Goal: Task Accomplishment & Management: Manage account settings

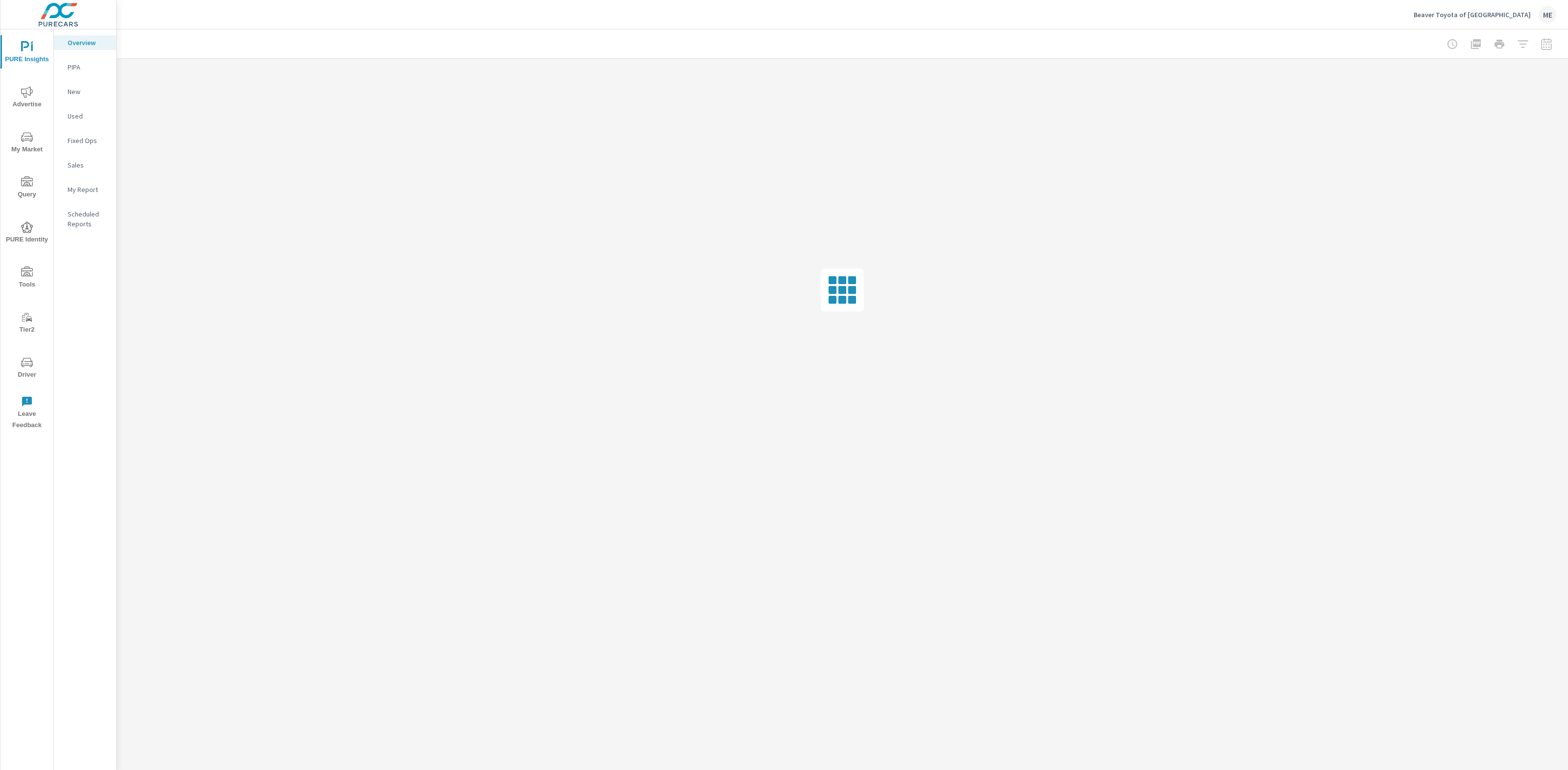
click at [19, 227] on span "PURE Identity" at bounding box center [27, 233] width 47 height 24
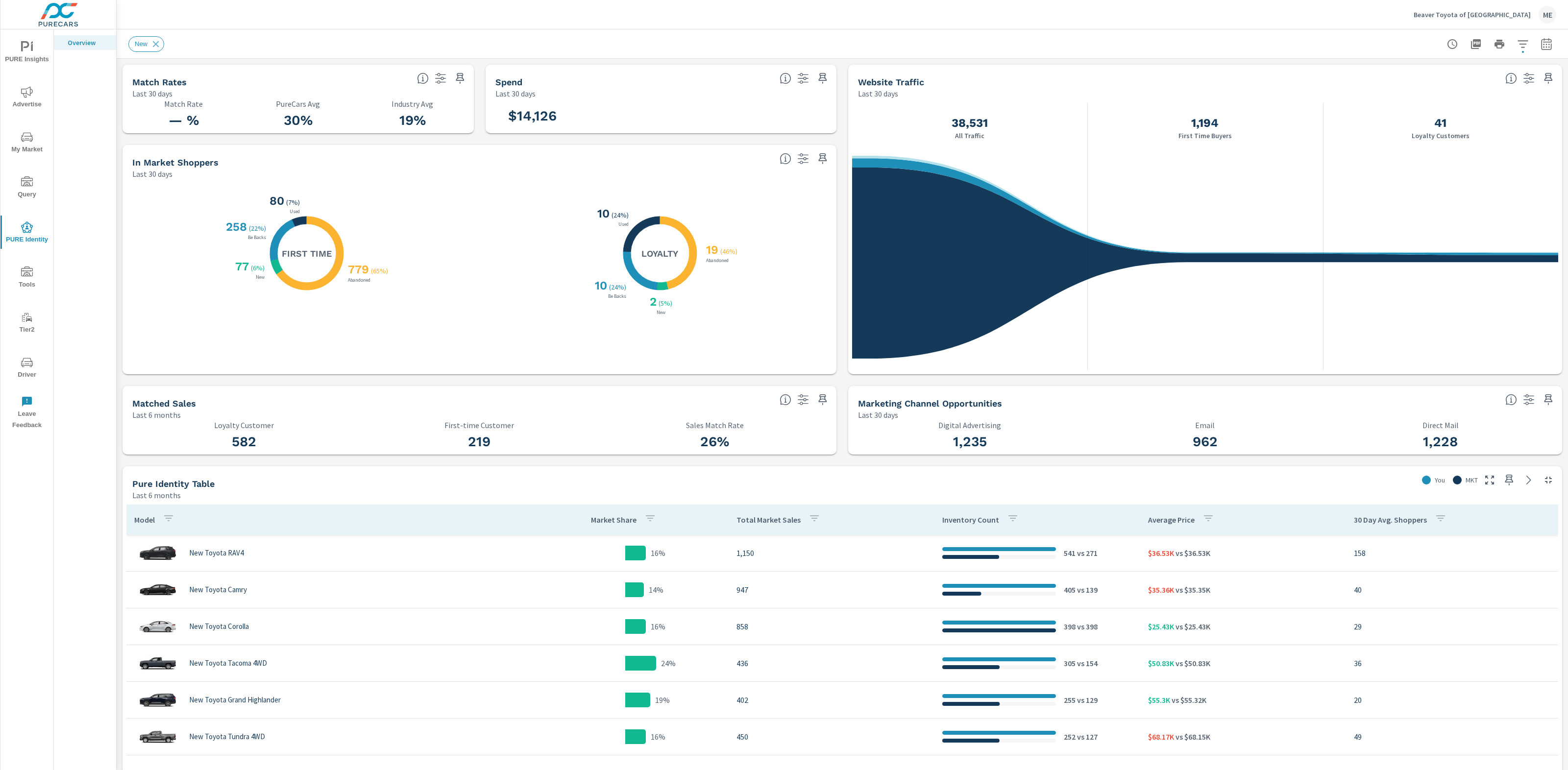
click at [698, 48] on div "New" at bounding box center [774, 44] width 1290 height 16
click at [1496, 12] on p "Beaver Toyota of [GEOGRAPHIC_DATA]" at bounding box center [1472, 15] width 117 height 9
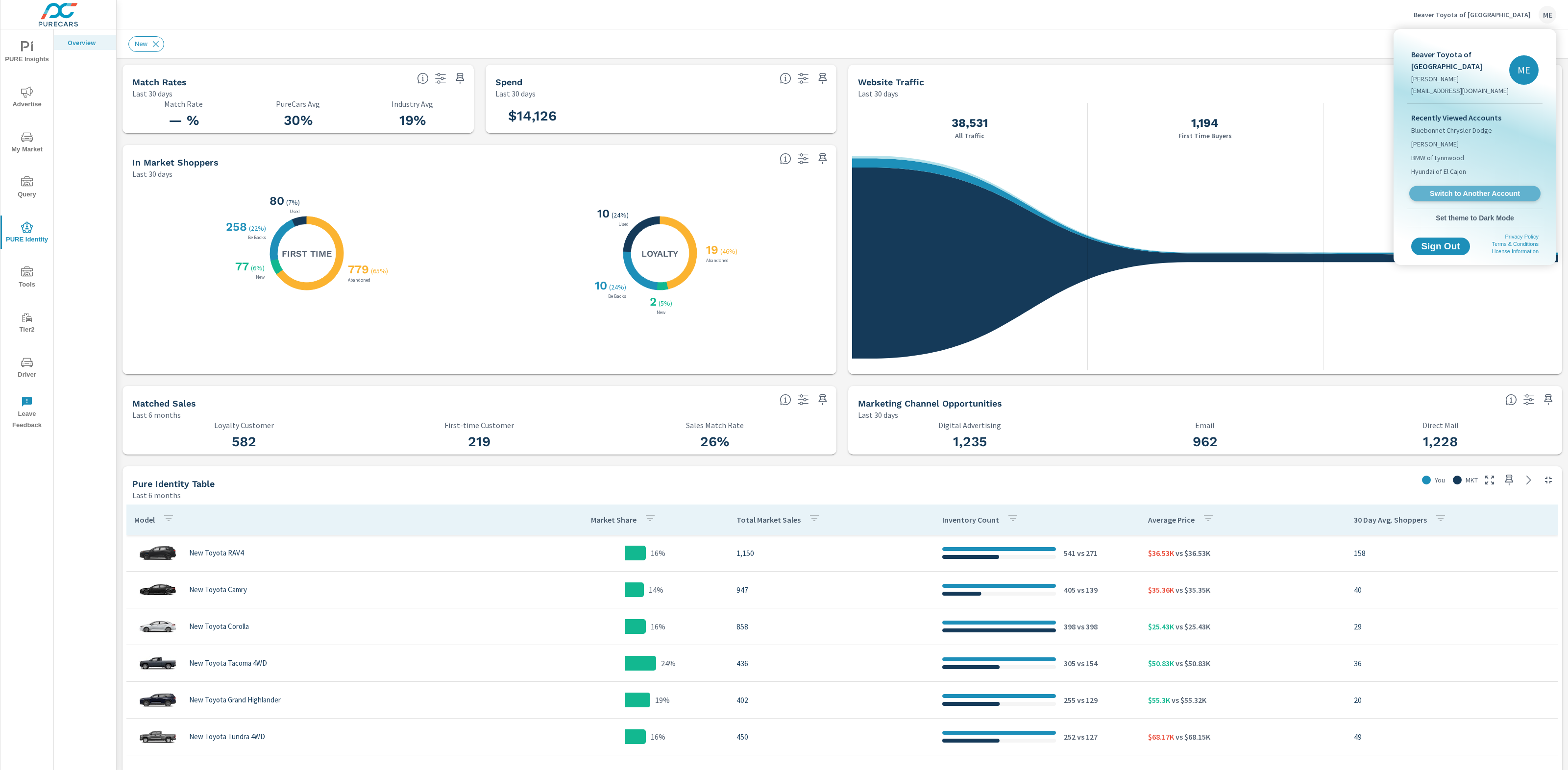
click at [1484, 197] on span "Switch to Another Account" at bounding box center [1474, 194] width 120 height 9
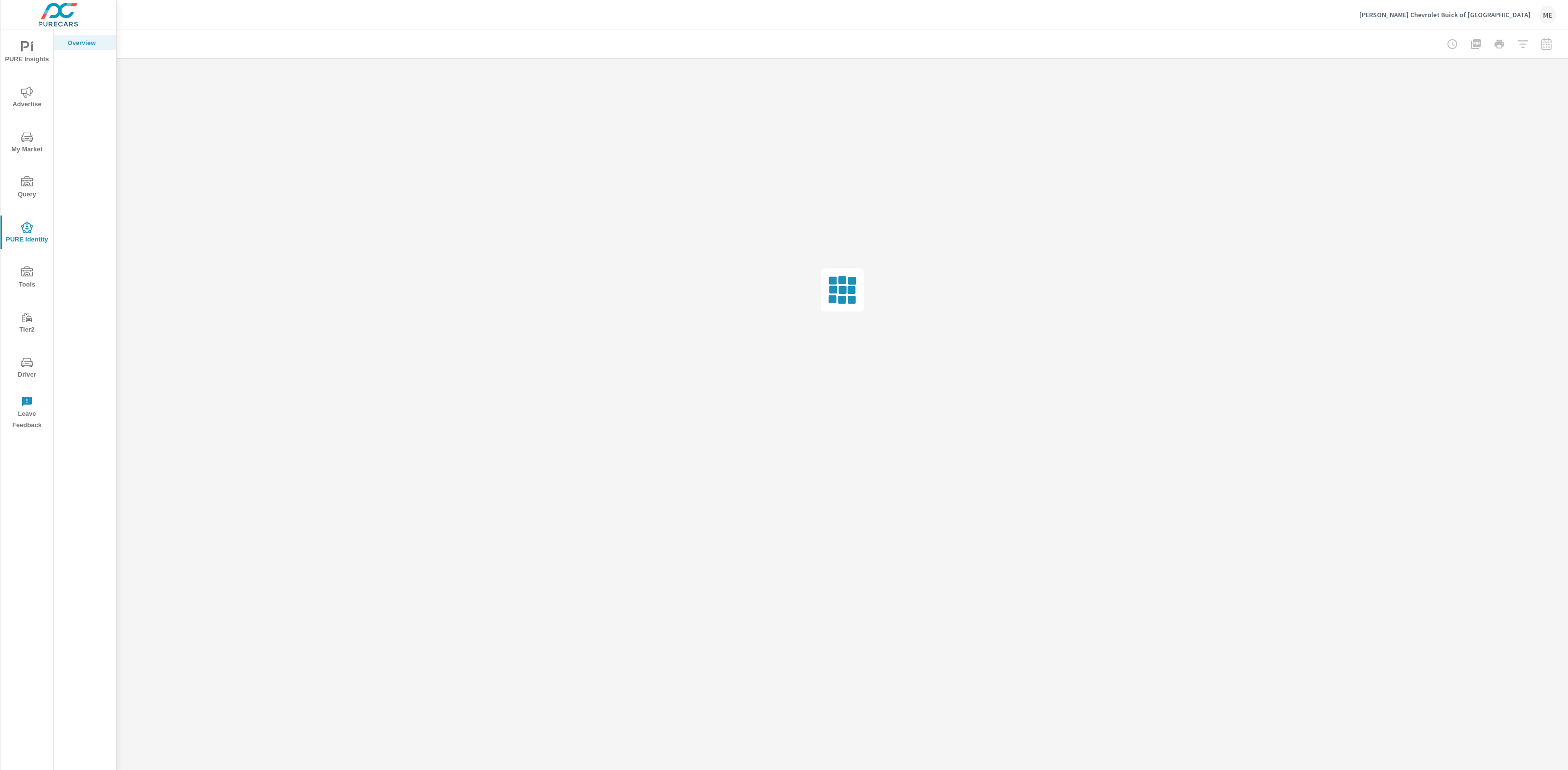
click at [26, 229] on icon "nav menu" at bounding box center [27, 228] width 4 height 2
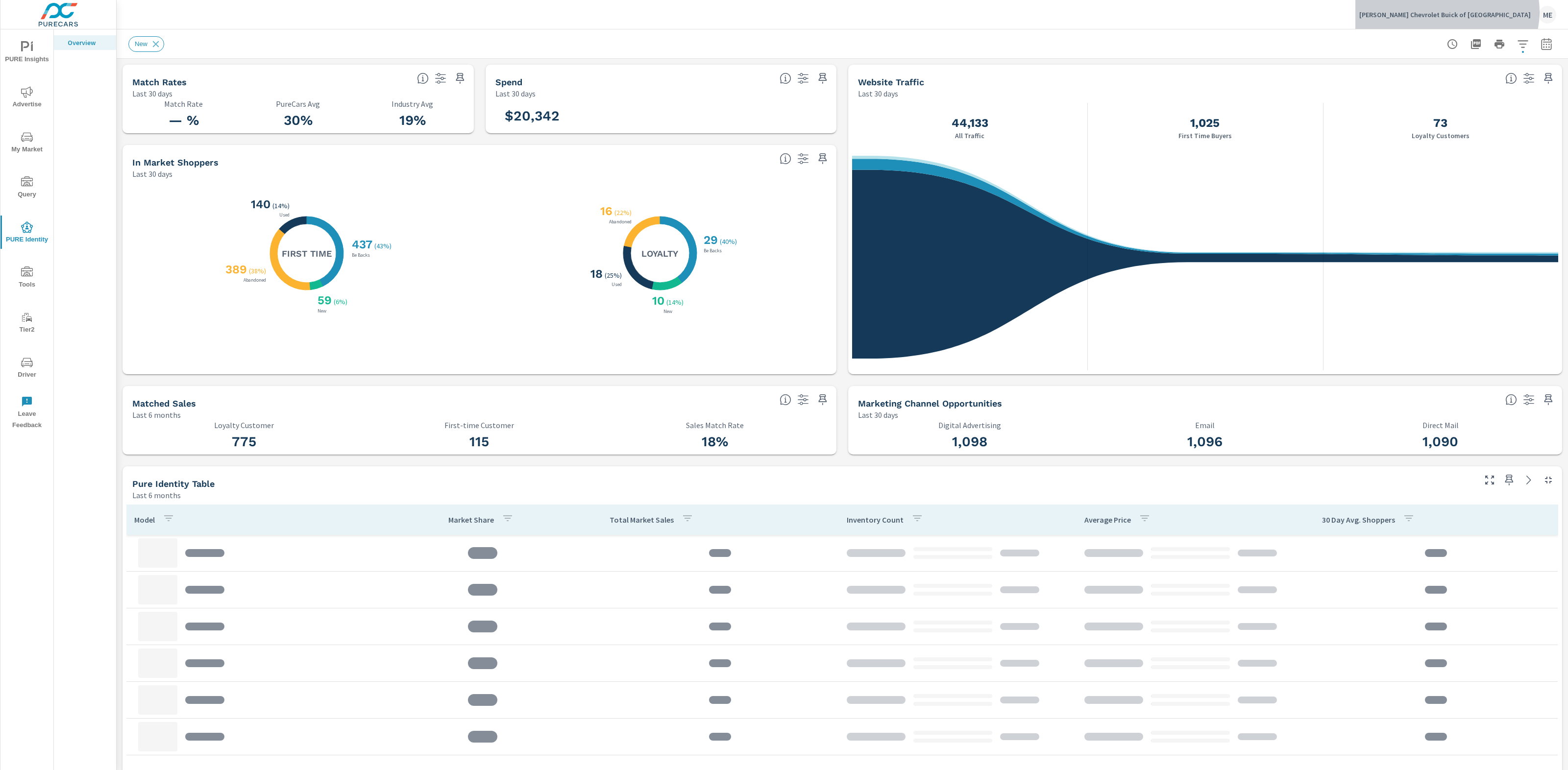
click at [1506, 12] on p "[PERSON_NAME] Chevrolet Buick of [GEOGRAPHIC_DATA]" at bounding box center [1445, 15] width 172 height 9
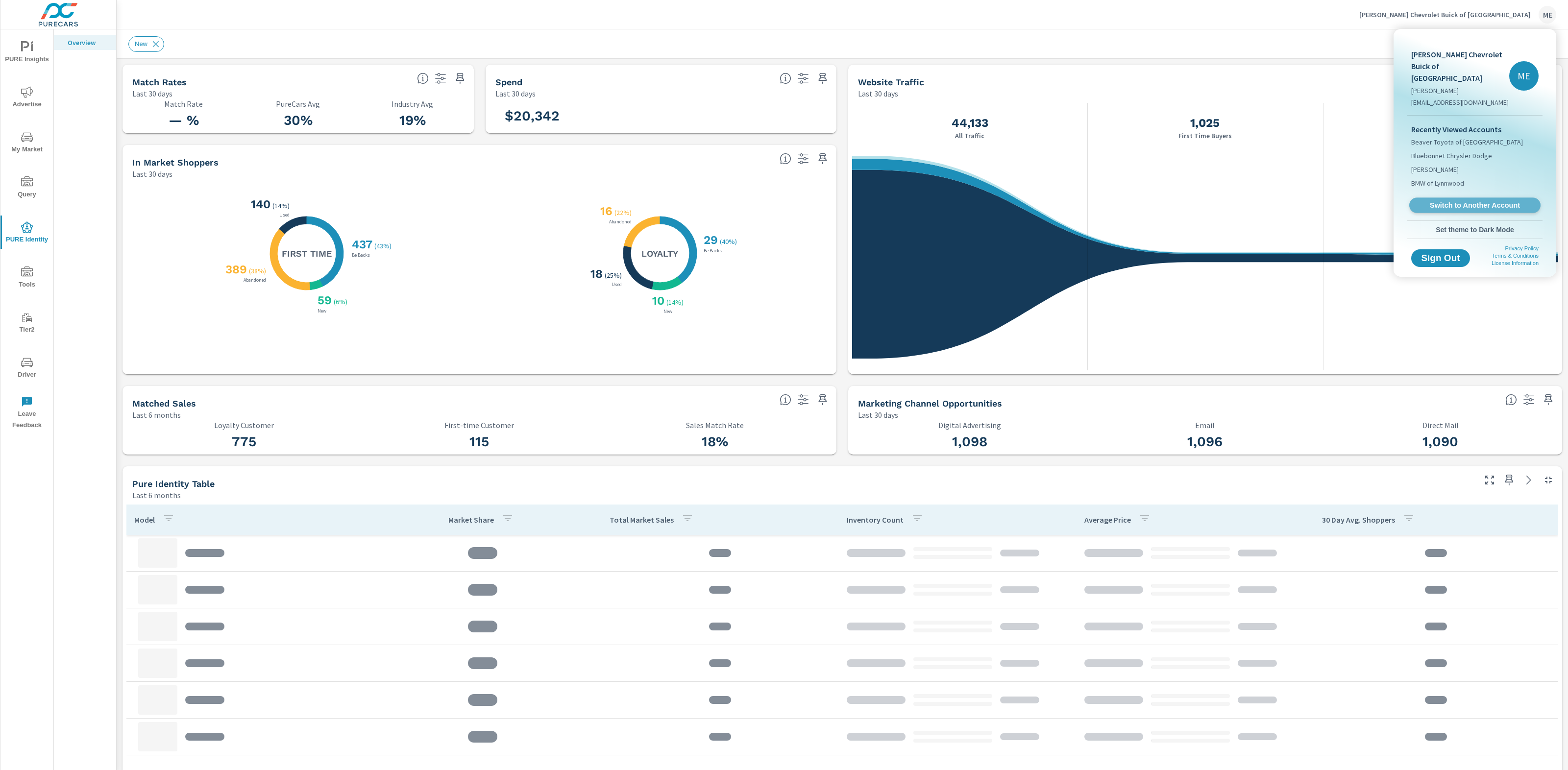
click at [1472, 201] on span "Switch to Another Account" at bounding box center [1474, 205] width 120 height 9
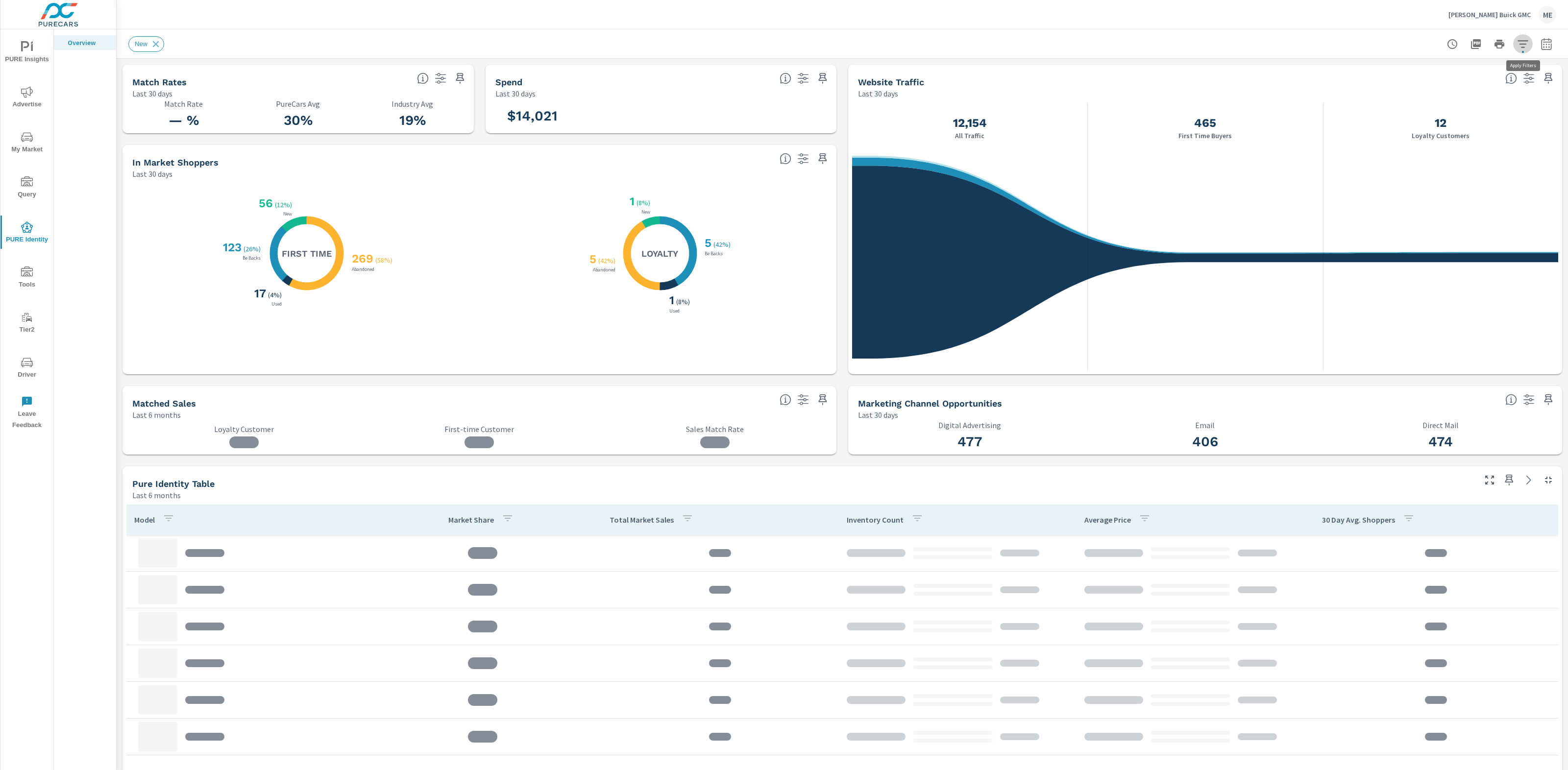
click at [1526, 44] on icon "button" at bounding box center [1522, 44] width 12 height 12
click at [1554, 43] on div at bounding box center [784, 385] width 1568 height 770
click at [1544, 46] on icon "button" at bounding box center [1546, 46] width 6 height 4
click at [1458, 87] on select "Custom Yesterday Last week Last 7 days Last 14 days Last 30 days Last 45 days L…" at bounding box center [1468, 85] width 98 height 19
select select "Last month"
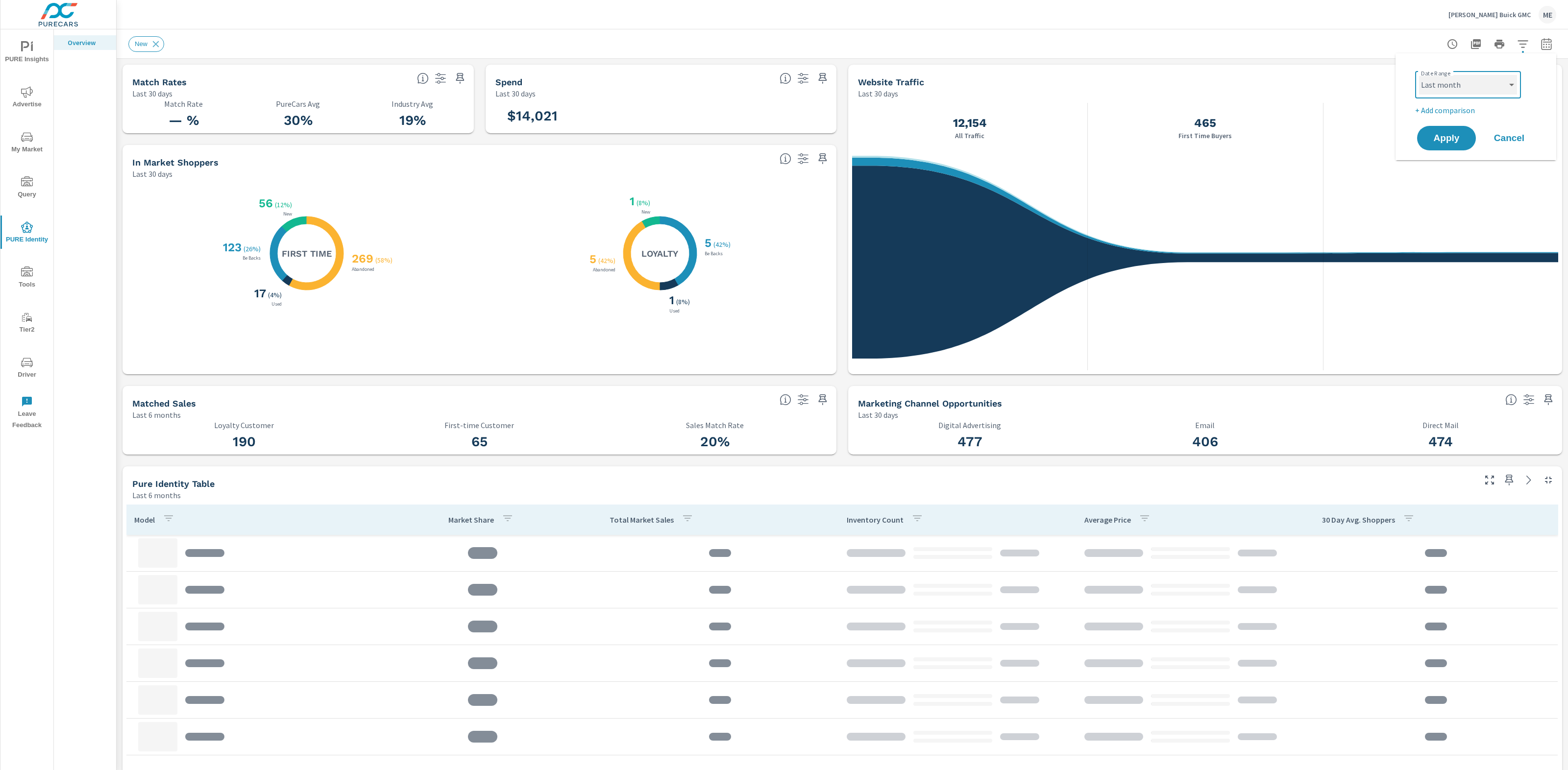
click at [1419, 75] on select "Custom Yesterday Last week Last 7 days Last 14 days Last 30 days Last 45 days L…" at bounding box center [1468, 85] width 98 height 19
click at [1454, 135] on span "Apply" at bounding box center [1446, 138] width 40 height 9
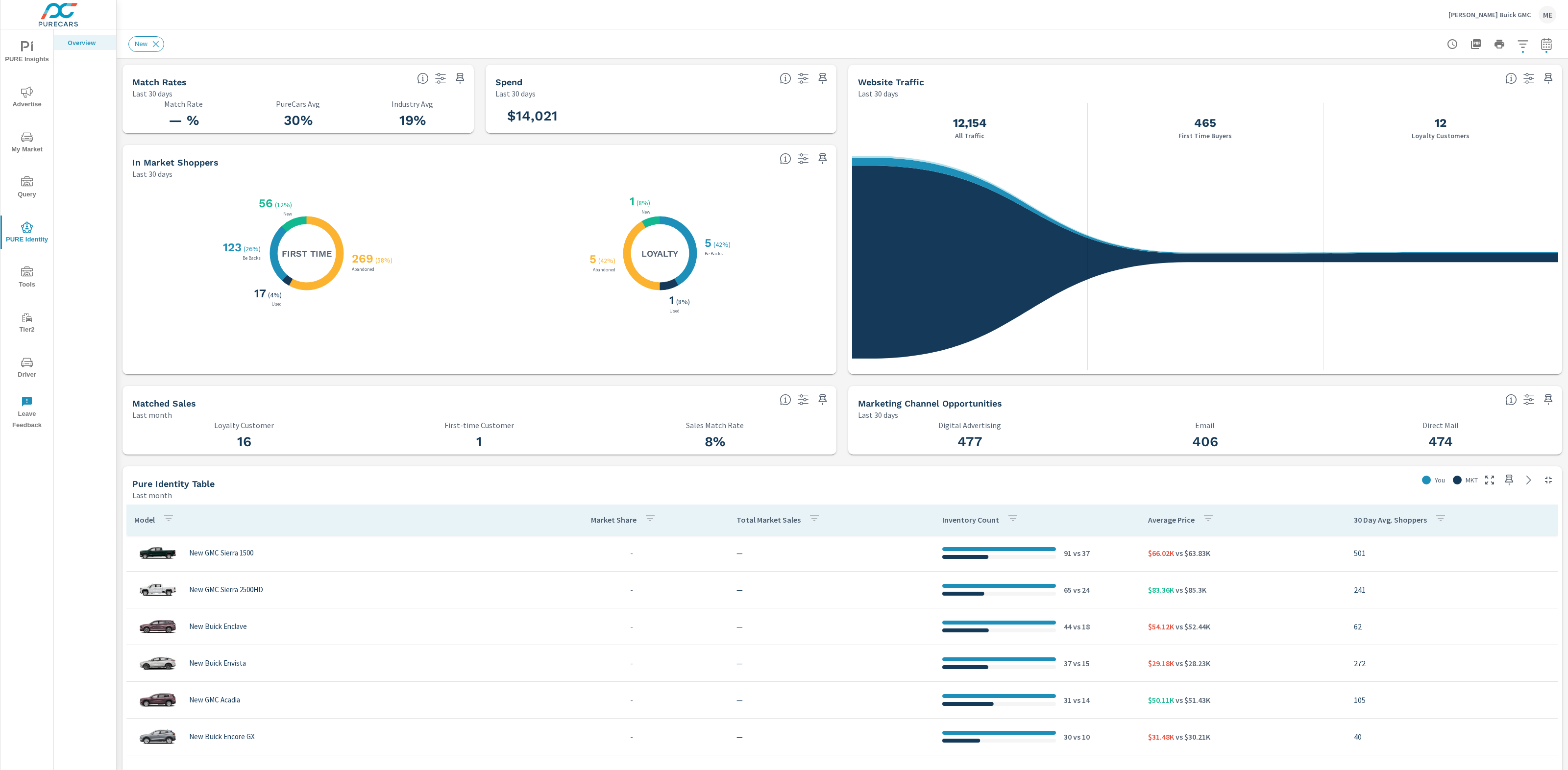
click at [1519, 16] on p "Nimnicht Buick GMC" at bounding box center [1489, 15] width 82 height 9
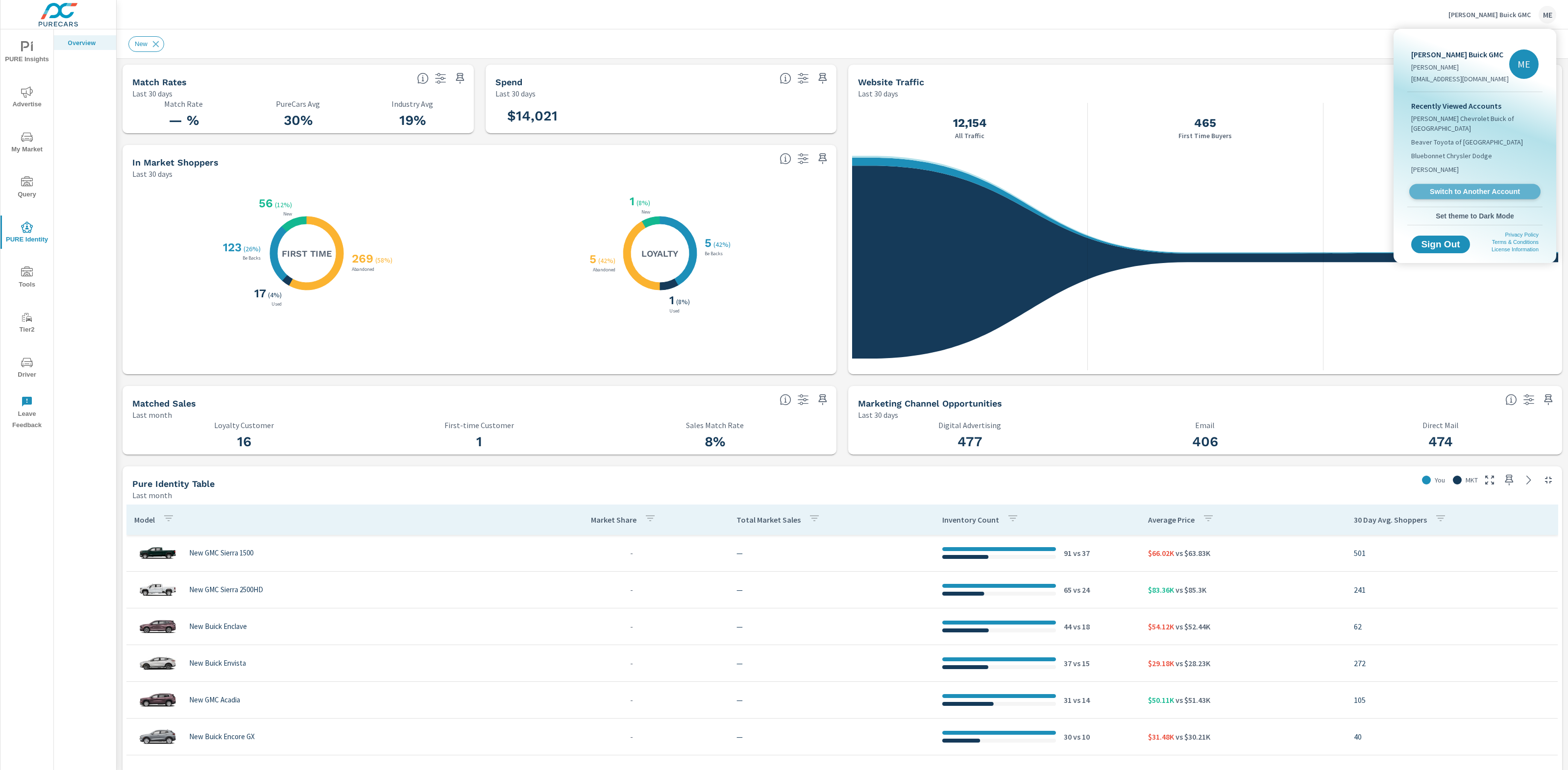
click at [1478, 187] on span "Switch to Another Account" at bounding box center [1474, 192] width 120 height 9
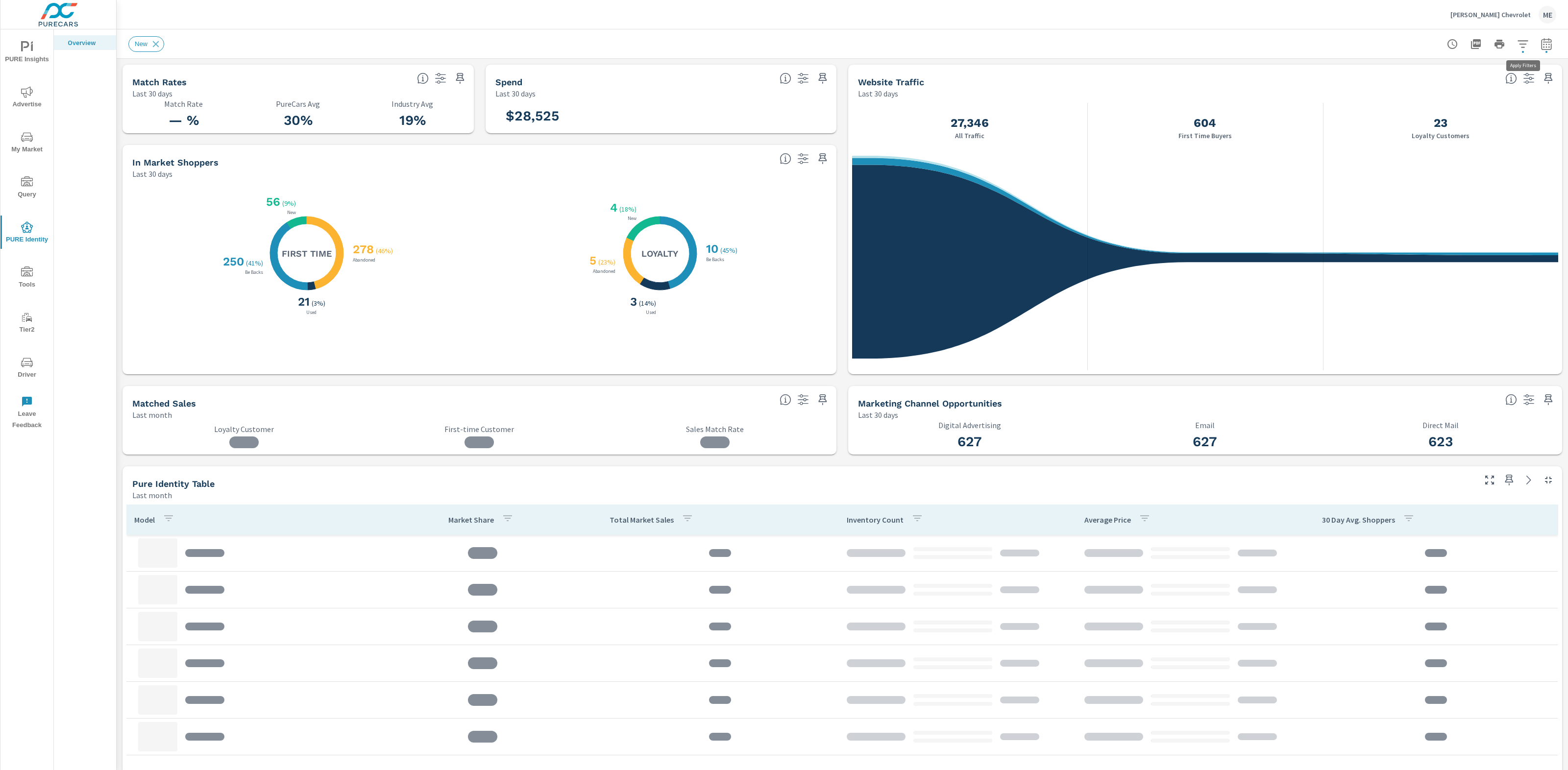
click at [1528, 44] on icon "button" at bounding box center [1522, 44] width 12 height 12
click at [1441, 13] on div at bounding box center [784, 385] width 1568 height 770
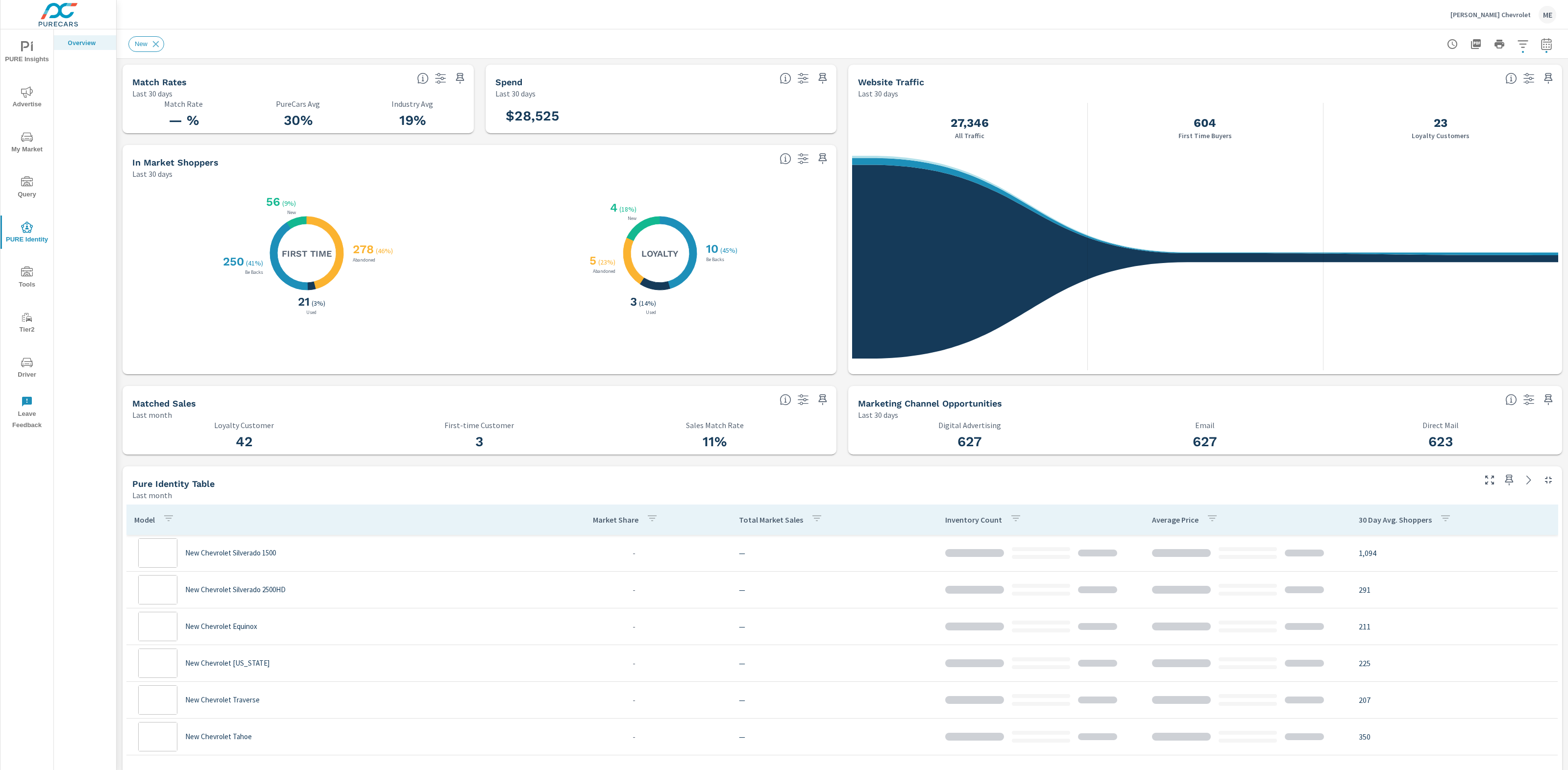
click at [1496, 15] on p "Nimnicht Chevrolet" at bounding box center [1491, 15] width 80 height 9
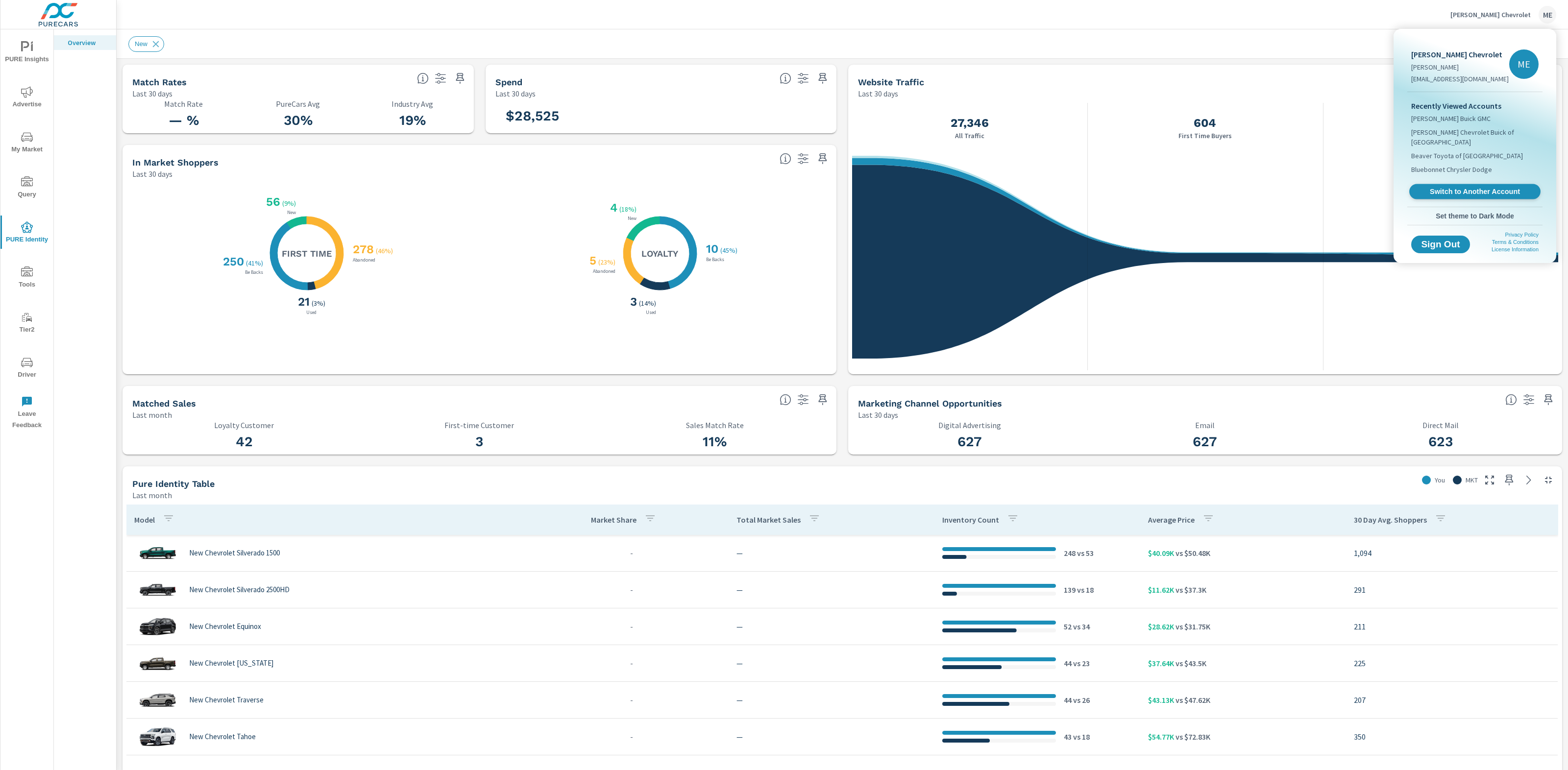
click at [1469, 187] on span "Switch to Another Account" at bounding box center [1474, 192] width 120 height 9
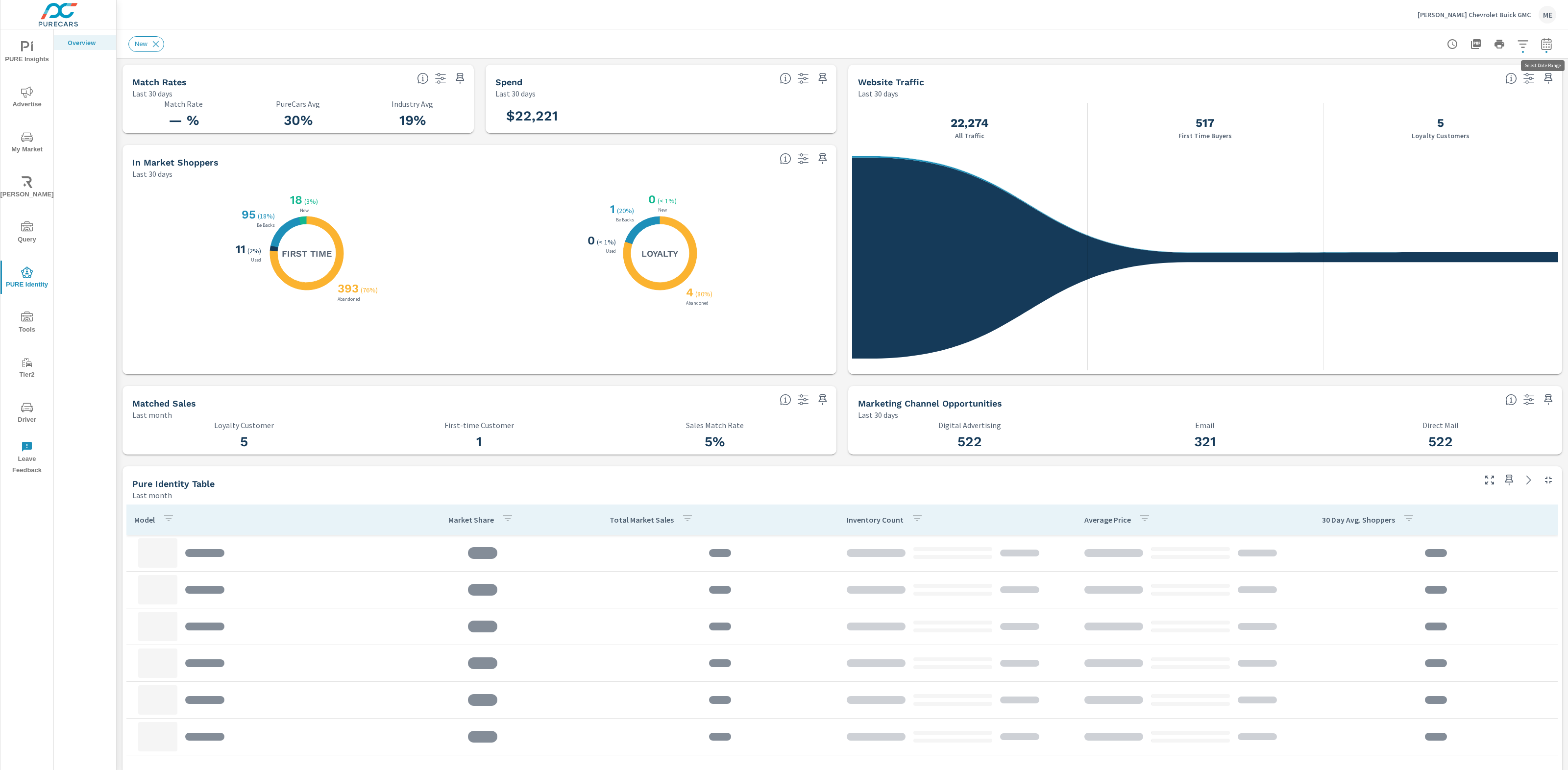
click at [1543, 44] on icon "button" at bounding box center [1546, 46] width 6 height 4
select select "Last month"
click at [785, 34] on div "New" at bounding box center [842, 43] width 1428 height 29
